Goal: Information Seeking & Learning: Learn about a topic

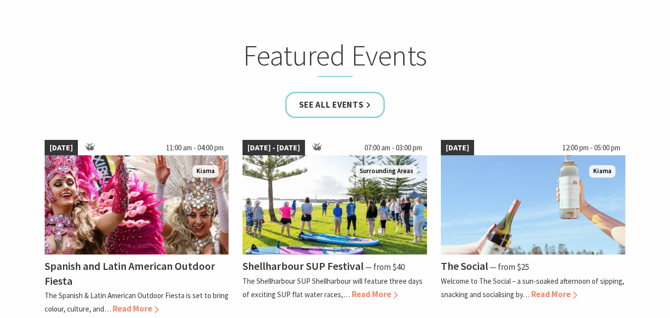
scroll to position [645, 0]
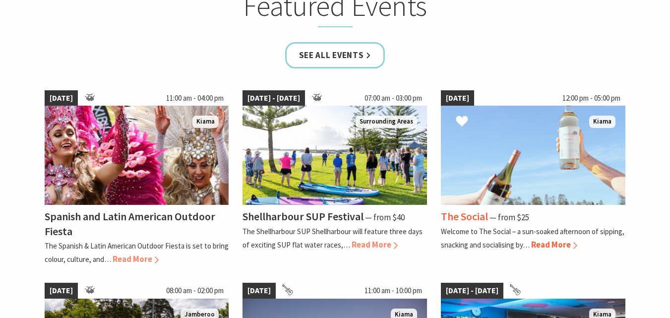
click at [541, 243] on span "Read More" at bounding box center [554, 244] width 46 height 11
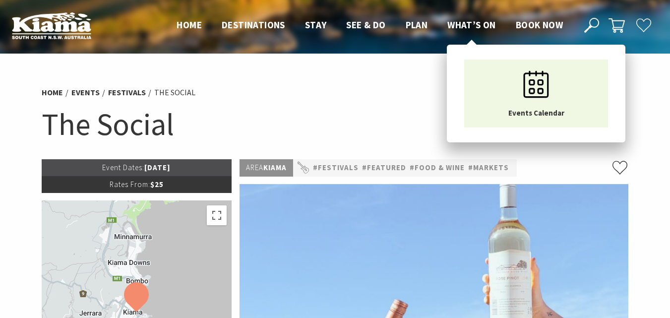
click at [457, 23] on span "What’s On" at bounding box center [471, 25] width 49 height 12
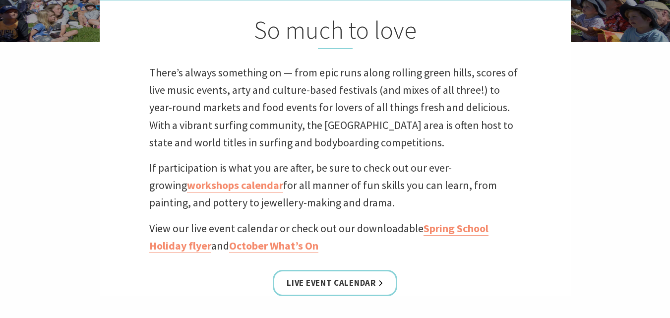
scroll to position [297, 0]
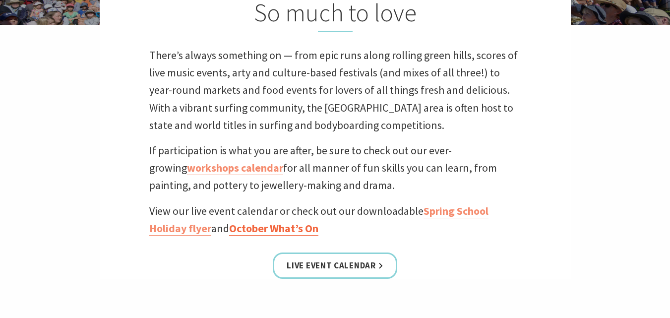
click at [304, 229] on link "October What’s On" at bounding box center [273, 228] width 89 height 14
